Goal: Book appointment/travel/reservation

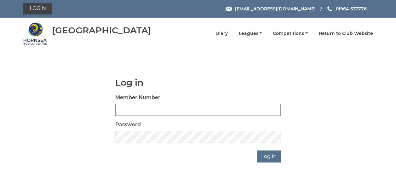
click at [136, 109] on input "Member Number" at bounding box center [197, 110] width 165 height 12
type input "1048"
click at [269, 154] on input "Log in" at bounding box center [269, 156] width 24 height 12
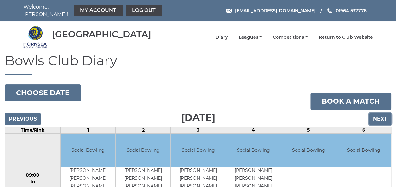
click at [379, 116] on input "Next" at bounding box center [380, 119] width 22 height 12
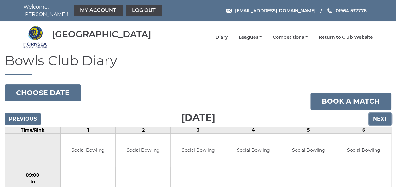
click at [380, 115] on input "Next" at bounding box center [380, 119] width 22 height 12
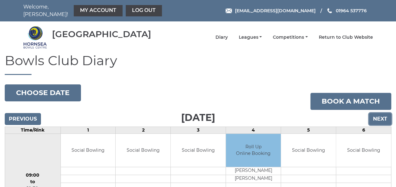
click at [378, 114] on input "Next" at bounding box center [380, 119] width 22 height 12
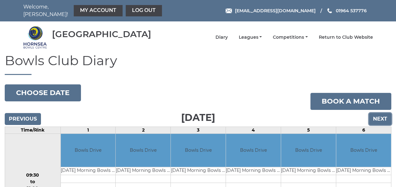
click at [378, 114] on input "Next" at bounding box center [380, 119] width 22 height 12
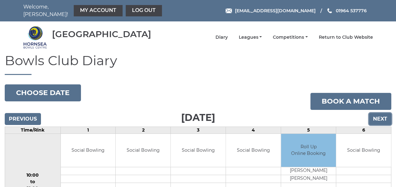
click at [378, 114] on input "Next" at bounding box center [380, 119] width 22 height 12
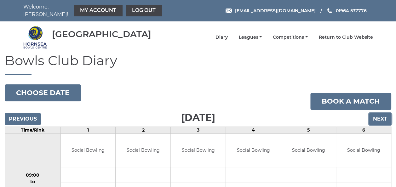
click at [378, 114] on input "Next" at bounding box center [380, 119] width 22 height 12
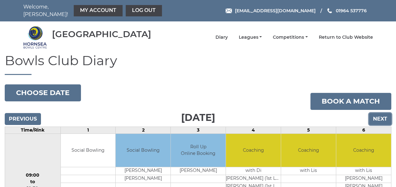
click at [378, 114] on input "Next" at bounding box center [380, 119] width 22 height 12
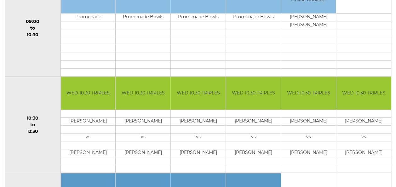
scroll to position [252, 0]
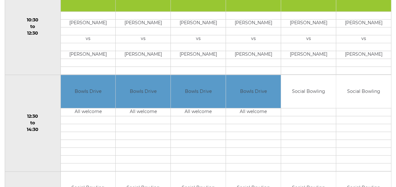
click at [307, 94] on td "Social Bowling" at bounding box center [308, 91] width 55 height 33
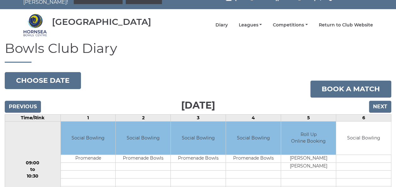
scroll to position [0, 0]
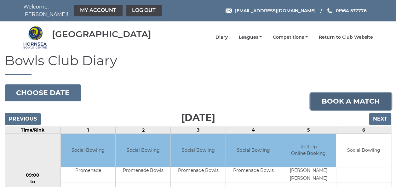
click at [344, 96] on link "Book a match" at bounding box center [350, 101] width 81 height 17
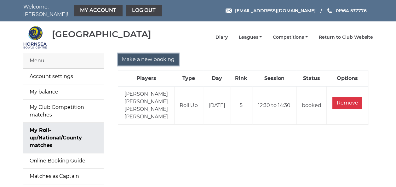
click at [128, 56] on input "Make a new booking" at bounding box center [148, 60] width 61 height 12
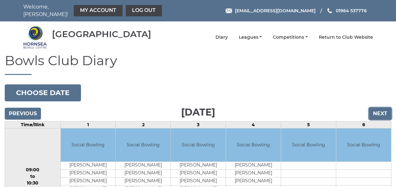
click at [375, 108] on input "Next" at bounding box center [380, 114] width 22 height 12
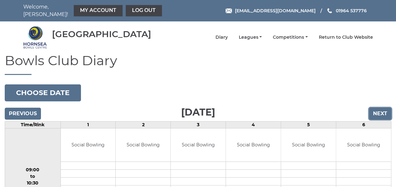
click at [376, 108] on input "Next" at bounding box center [380, 114] width 22 height 12
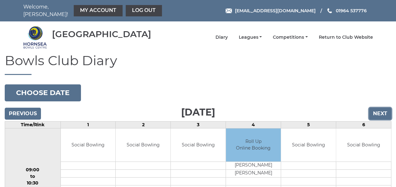
click at [376, 108] on input "Next" at bounding box center [380, 114] width 22 height 12
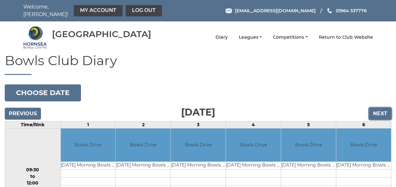
click at [376, 108] on input "Next" at bounding box center [380, 114] width 22 height 12
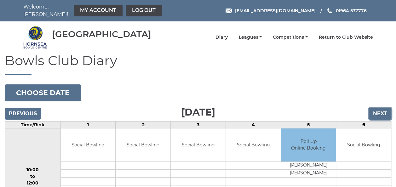
click at [376, 108] on input "Next" at bounding box center [380, 114] width 22 height 12
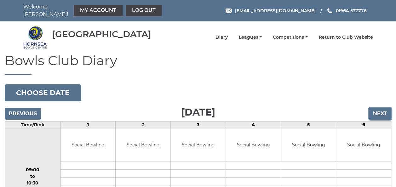
click at [376, 108] on input "Next" at bounding box center [380, 114] width 22 height 12
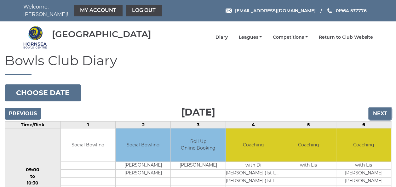
click at [376, 108] on input "Next" at bounding box center [380, 114] width 22 height 12
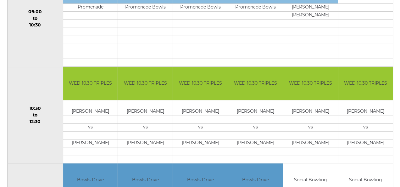
scroll to position [252, 0]
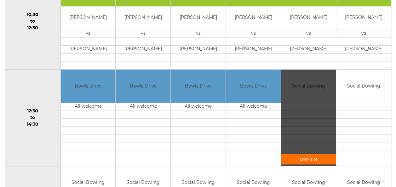
click at [320, 119] on div "Book slot" at bounding box center [308, 118] width 55 height 96
click at [300, 155] on link "Book slot" at bounding box center [308, 159] width 55 height 10
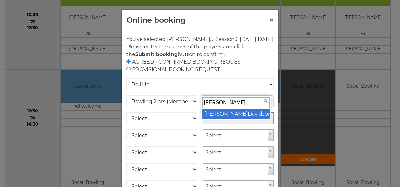
type input "Joe"
select select "942"
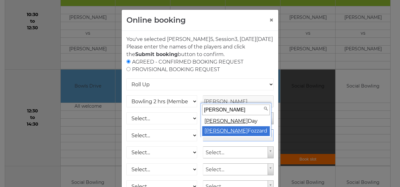
type input "Susan"
select select "927"
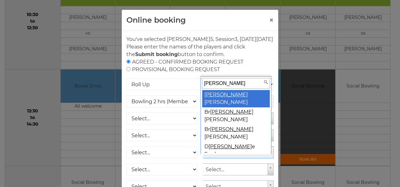
scroll to position [5, 0]
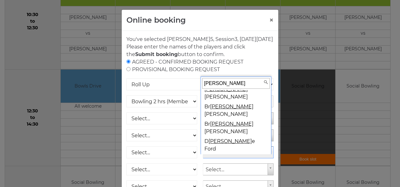
type input "Ian"
select select "926"
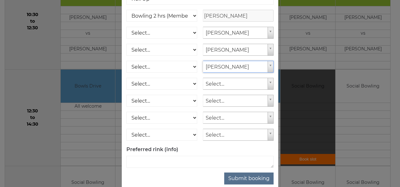
scroll to position [104, 0]
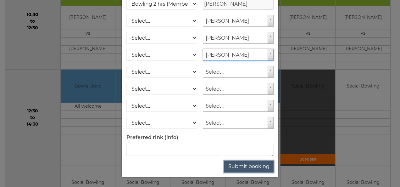
click at [245, 167] on button "Submit booking" at bounding box center [248, 167] width 49 height 12
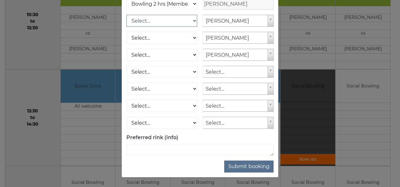
click at [192, 20] on select "Select... Club Competition (Member) Club Competition (Visitor) National (Member…" at bounding box center [162, 21] width 71 height 12
select select "1_48"
click at [127, 15] on select "Select... Club Competition (Member) Club Competition (Visitor) National (Member…" at bounding box center [162, 21] width 71 height 12
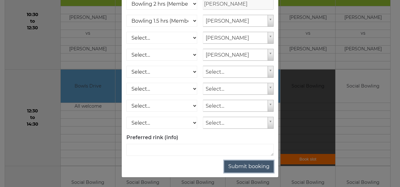
click at [250, 168] on button "Submit booking" at bounding box center [248, 167] width 49 height 12
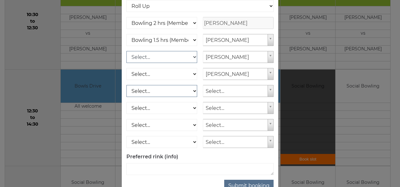
scroll to position [73, 0]
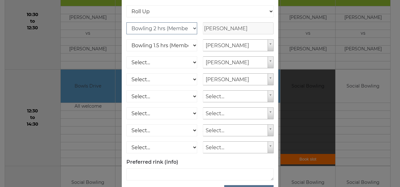
click at [192, 34] on select "Club Competition (Member) National (Member) Bowling 1.5 hrs (Member) Junior (Up…" at bounding box center [162, 28] width 71 height 12
select select "1_48"
click at [127, 29] on select "Club Competition (Member) National (Member) Bowling 1.5 hrs (Member) Junior (Up…" at bounding box center [162, 28] width 71 height 12
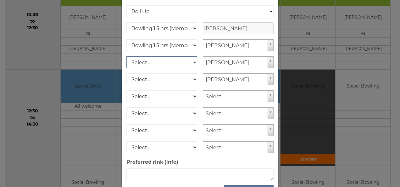
click at [189, 67] on select "Select... Club Competition (Member) Club Competition (Visitor) National (Member…" at bounding box center [162, 62] width 71 height 12
select select "1_48"
click at [127, 63] on select "Select... Club Competition (Member) Club Competition (Visitor) National (Member…" at bounding box center [162, 62] width 71 height 12
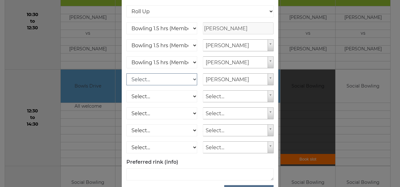
click at [192, 85] on select "Select... Club Competition (Member) Club Competition (Visitor) National (Member…" at bounding box center [162, 79] width 71 height 12
select select "1_48"
click at [127, 80] on select "Select... Club Competition (Member) Club Competition (Visitor) National (Member…" at bounding box center [162, 79] width 71 height 12
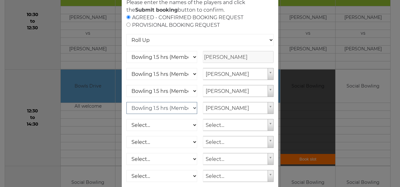
scroll to position [104, 0]
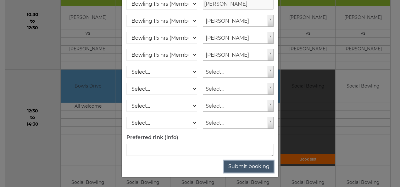
click at [237, 169] on button "Submit booking" at bounding box center [248, 167] width 49 height 12
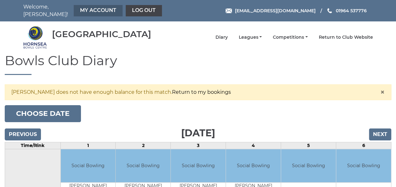
click at [82, 8] on link "My Account" at bounding box center [98, 10] width 49 height 11
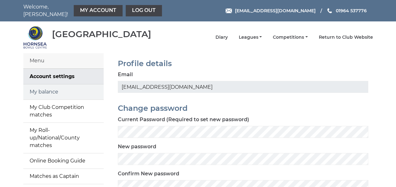
click at [51, 89] on link "My balance" at bounding box center [63, 91] width 80 height 15
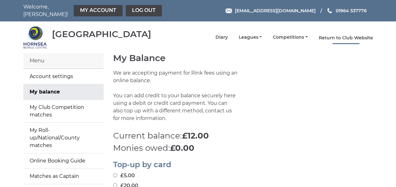
click at [321, 35] on link "Return to Club Website" at bounding box center [345, 38] width 54 height 6
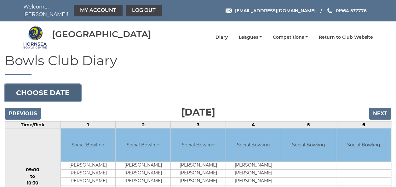
click at [42, 86] on button "Choose date" at bounding box center [43, 92] width 76 height 17
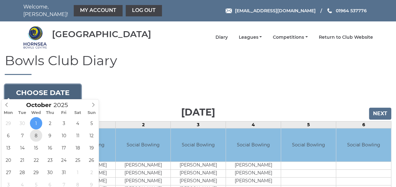
type input "[DATE]"
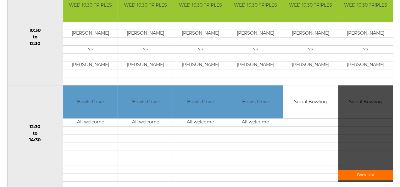
scroll to position [252, 0]
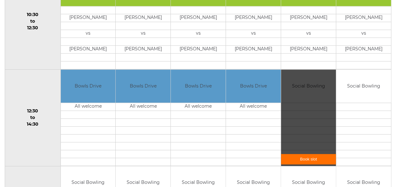
click at [304, 154] on link "Book slot" at bounding box center [308, 159] width 55 height 10
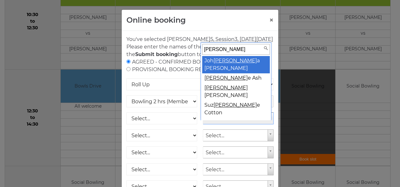
scroll to position [5, 0]
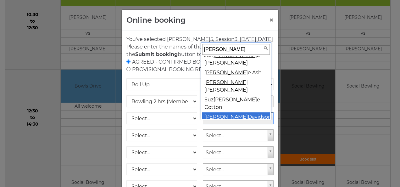
type input "ann"
select select
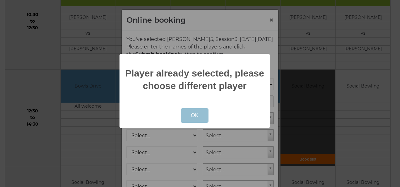
click at [198, 116] on button "OK" at bounding box center [195, 115] width 28 height 14
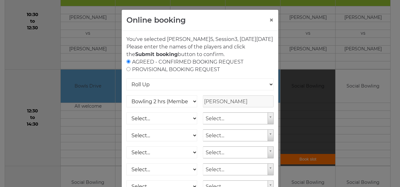
click at [272, 123] on div "You've selected Rink 5 , Session 3 , on Wednesday 8th of October 2025 Please en…" at bounding box center [200, 153] width 157 height 244
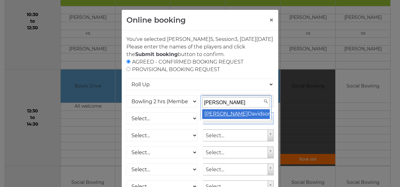
type input "Joe"
select select "942"
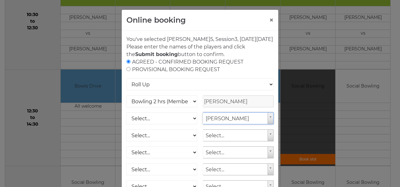
scroll to position [31, 0]
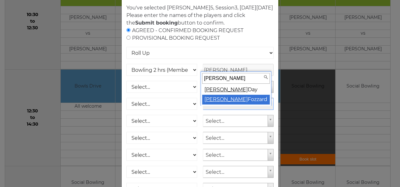
type input "Susan"
select select "927"
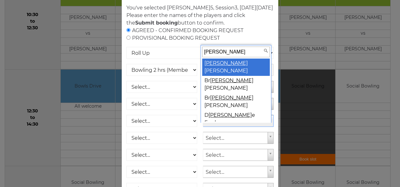
scroll to position [5, 0]
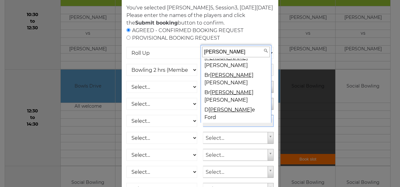
type input "Ian"
select select "926"
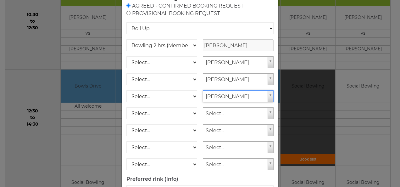
scroll to position [0, 0]
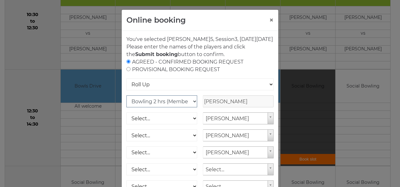
click at [193, 107] on select "Club Competition (Member) National (Member) Bowling 1.5 hrs (Member) Junior (Up…" at bounding box center [162, 101] width 71 height 12
click at [201, 90] on select "Roll Up National Competition - Singles National Competition - Pairs National Co…" at bounding box center [200, 84] width 147 height 12
click at [191, 124] on select "Select... Club Competition (Member) Club Competition (Visitor) National (Member…" at bounding box center [162, 118] width 71 height 12
select select "1_48"
click at [127, 120] on select "Select... Club Competition (Member) Club Competition (Visitor) National (Member…" at bounding box center [162, 118] width 71 height 12
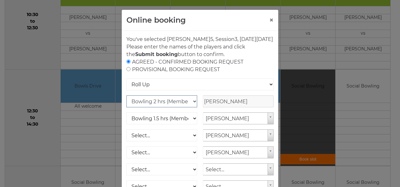
click at [191, 107] on select "Club Competition (Member) National (Member) Bowling 1.5 hrs (Member) Junior (Up…" at bounding box center [162, 101] width 71 height 12
select select "1_48"
click at [127, 103] on select "Club Competition (Member) National (Member) Bowling 1.5 hrs (Member) Junior (Up…" at bounding box center [162, 101] width 71 height 12
click at [191, 141] on select "Select... Club Competition (Member) Club Competition (Visitor) National (Member…" at bounding box center [162, 135] width 71 height 12
select select "1_48"
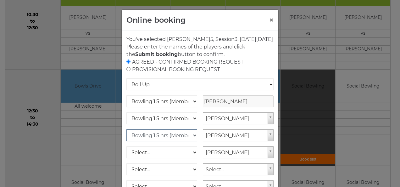
click at [127, 137] on select "Select... Club Competition (Member) Club Competition (Visitor) National (Member…" at bounding box center [162, 135] width 71 height 12
click at [191, 158] on select "Select... Club Competition (Member) Club Competition (Visitor) National (Member…" at bounding box center [162, 152] width 71 height 12
select select "1_48"
click at [127, 154] on select "Select... Club Competition (Member) Club Competition (Visitor) National (Member…" at bounding box center [162, 152] width 71 height 12
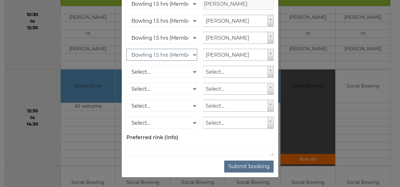
scroll to position [104, 0]
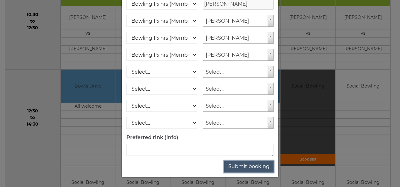
click at [242, 166] on button "Submit booking" at bounding box center [248, 167] width 49 height 12
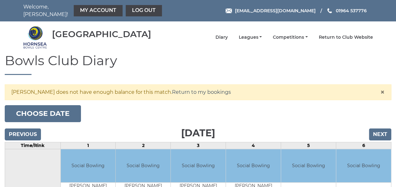
click at [194, 89] on link "Return to my bookings" at bounding box center [201, 92] width 59 height 6
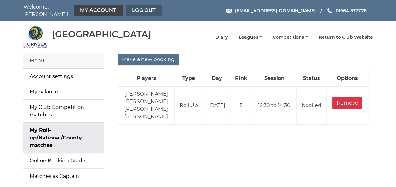
click at [131, 6] on link "Log out" at bounding box center [144, 10] width 36 height 11
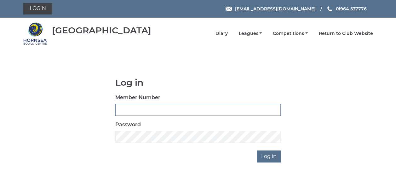
click at [157, 107] on input "Member Number" at bounding box center [197, 110] width 165 height 12
type input "1049"
click at [263, 158] on input "Log in" at bounding box center [269, 156] width 24 height 12
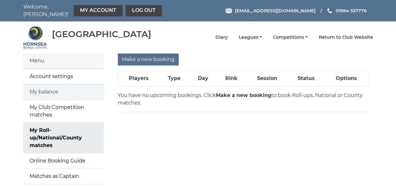
click at [47, 86] on link "My balance" at bounding box center [63, 91] width 80 height 15
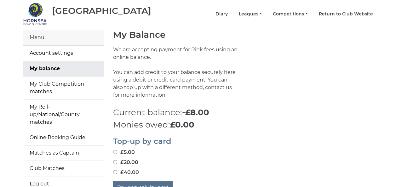
scroll to position [63, 0]
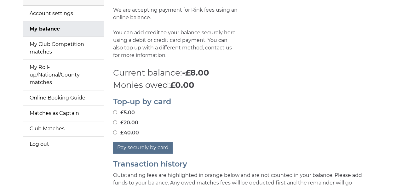
click at [115, 120] on input "£20.00" at bounding box center [115, 122] width 4 height 4
radio input "true"
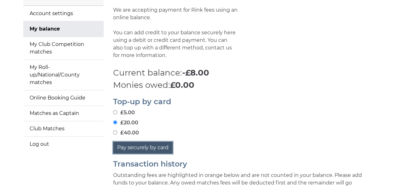
click at [152, 144] on button "Pay securely by card" at bounding box center [142, 148] width 59 height 12
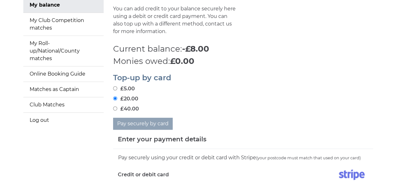
scroll to position [126, 0]
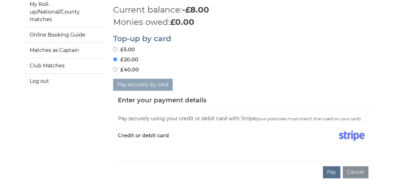
click at [144, 95] on h5 "Enter your payment details" at bounding box center [162, 99] width 88 height 9
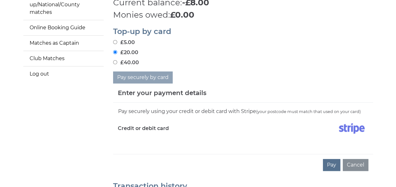
scroll to position [157, 0]
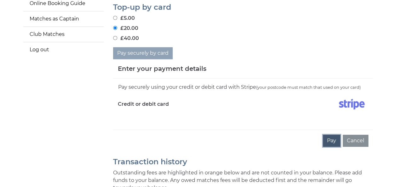
click at [332, 137] on button "Pay" at bounding box center [331, 141] width 17 height 12
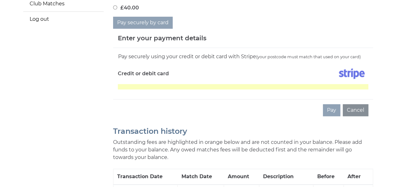
scroll to position [189, 0]
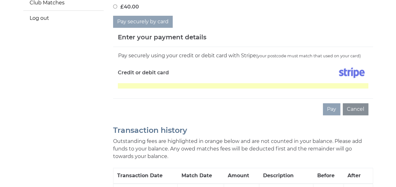
click at [161, 52] on div "Pay securely using your credit or debit card with Stripe (your postcode must ma…" at bounding box center [243, 56] width 250 height 8
click at [169, 89] on div "Pay securely using your credit or debit card with Stripe (your postcode must ma…" at bounding box center [243, 72] width 260 height 51
click at [324, 106] on div "Pay Cancel" at bounding box center [243, 109] width 260 height 22
click at [357, 106] on button "Cancel" at bounding box center [354, 109] width 25 height 12
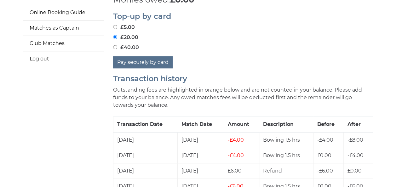
scroll to position [126, 0]
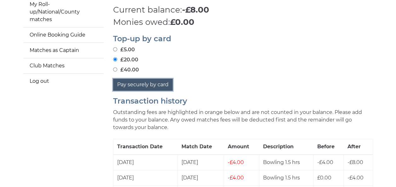
click at [145, 81] on button "Pay securely by card" at bounding box center [142, 85] width 59 height 12
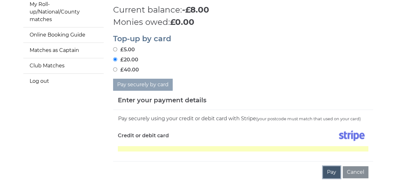
click at [332, 167] on button "Pay" at bounding box center [331, 172] width 17 height 12
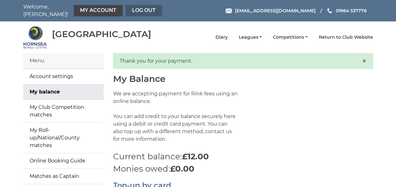
click at [135, 7] on link "Log out" at bounding box center [144, 10] width 36 height 11
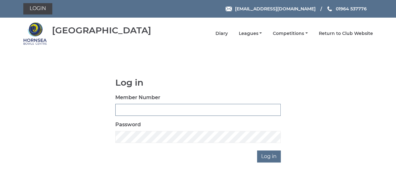
click at [158, 110] on input "Member Number" at bounding box center [197, 110] width 165 height 12
type input "1048"
click at [270, 157] on input "Log in" at bounding box center [269, 156] width 24 height 12
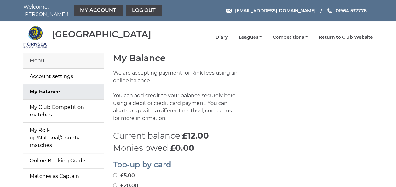
click at [33, 39] on img at bounding box center [35, 37] width 24 height 24
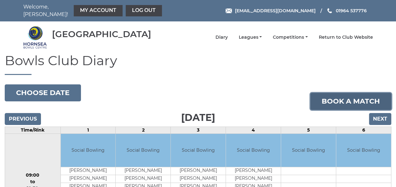
click at [319, 97] on link "Book a match" at bounding box center [350, 101] width 81 height 17
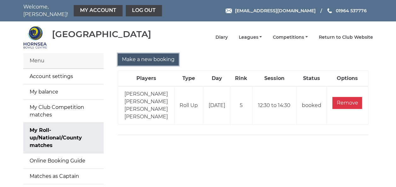
click at [149, 54] on input "Make a new booking" at bounding box center [148, 60] width 61 height 12
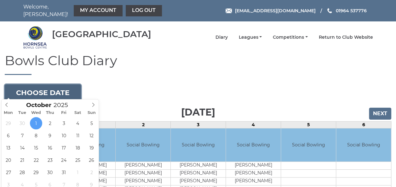
click at [55, 86] on button "Choose date" at bounding box center [43, 92] width 76 height 17
type input "2025-10-08"
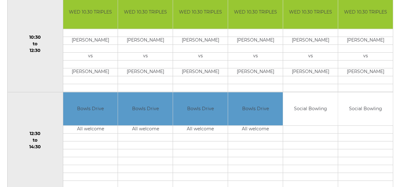
scroll to position [252, 0]
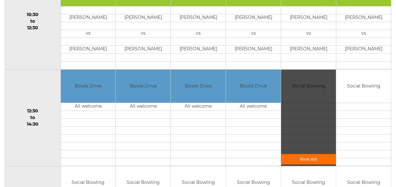
click at [307, 154] on link "Book slot" at bounding box center [308, 159] width 55 height 10
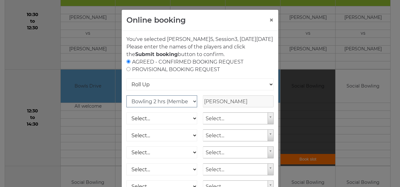
click at [190, 107] on select "Club Competition (Member) National (Member) Bowling 1.5 hrs (Member) Junior (Up…" at bounding box center [162, 101] width 71 height 12
select select "1_48"
click at [127, 103] on select "Club Competition (Member) National (Member) Bowling 1.5 hrs (Member) Junior (Up…" at bounding box center [162, 101] width 71 height 12
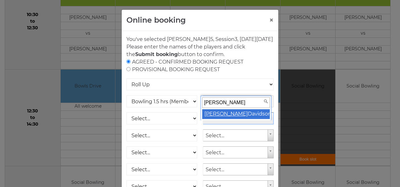
type input "joe"
select select "942"
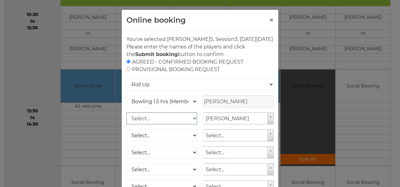
click at [192, 124] on select "Select... Club Competition (Member) Club Competition (Visitor) National (Member…" at bounding box center [162, 118] width 71 height 12
select select "1_48"
click at [127, 120] on select "Select... Club Competition (Member) Club Competition (Visitor) National (Member…" at bounding box center [162, 118] width 71 height 12
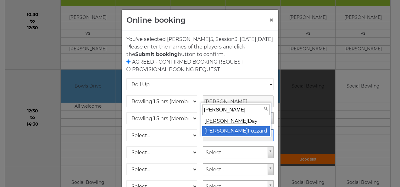
type input "Susan"
select select "927"
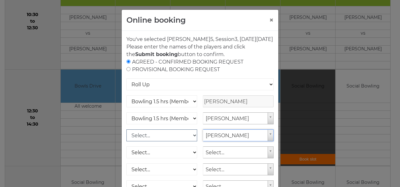
click at [192, 141] on select "Select... Club Competition (Member) Club Competition (Visitor) National (Member…" at bounding box center [162, 135] width 71 height 12
select select "1_48"
click at [127, 137] on select "Select... Club Competition (Member) Club Competition (Visitor) National (Member…" at bounding box center [162, 135] width 71 height 12
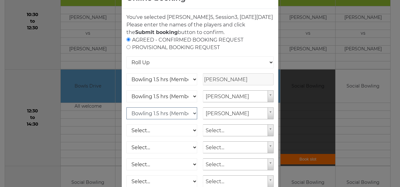
scroll to position [63, 0]
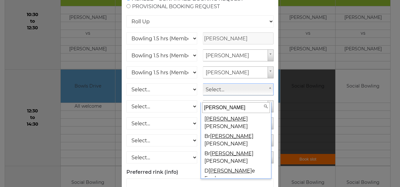
type input "Ian"
select select "926"
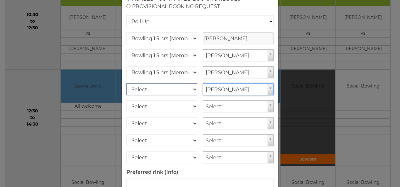
click at [192, 95] on select "Select... Club Competition (Member) Club Competition (Visitor) National (Member…" at bounding box center [162, 89] width 71 height 12
select select "1_48"
click at [127, 91] on select "Select... Club Competition (Member) Club Competition (Visitor) National (Member…" at bounding box center [162, 89] width 71 height 12
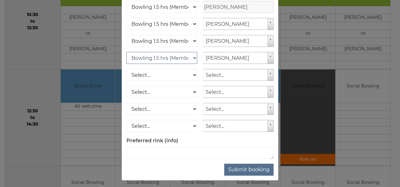
scroll to position [104, 0]
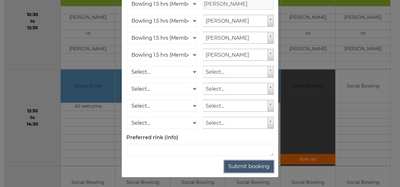
click at [252, 167] on button "Submit booking" at bounding box center [248, 167] width 49 height 12
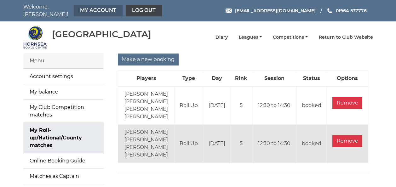
click at [81, 10] on link "My Account" at bounding box center [98, 10] width 49 height 11
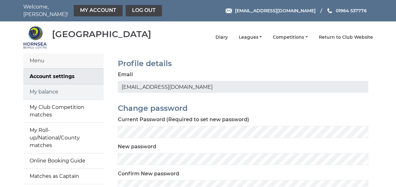
click at [32, 86] on link "My balance" at bounding box center [63, 91] width 80 height 15
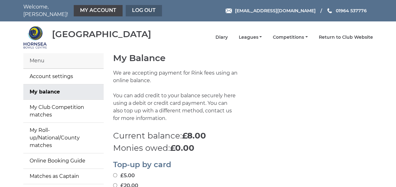
click at [126, 7] on link "Log out" at bounding box center [144, 10] width 36 height 11
